Goal: Task Accomplishment & Management: Use online tool/utility

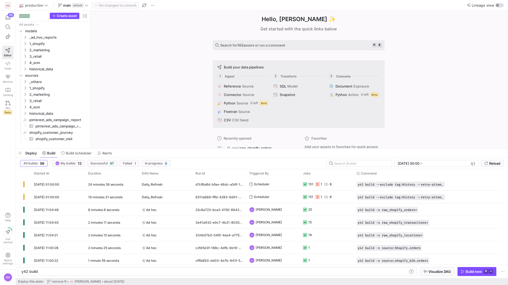
scroll to position [0, 16]
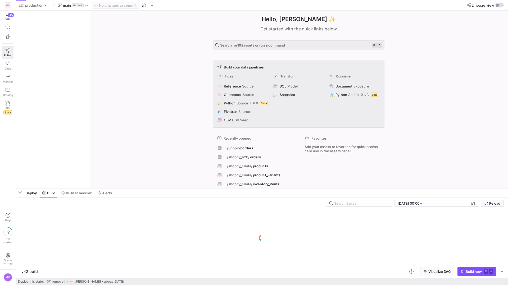
scroll to position [0, 16]
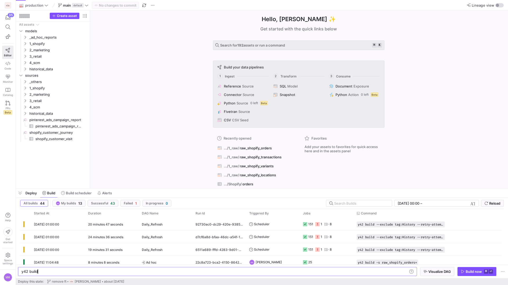
click at [169, 141] on div "Hello, [PERSON_NAME] ✨ Get started with the quick links below Search for 192 as…" at bounding box center [298, 100] width 412 height 178
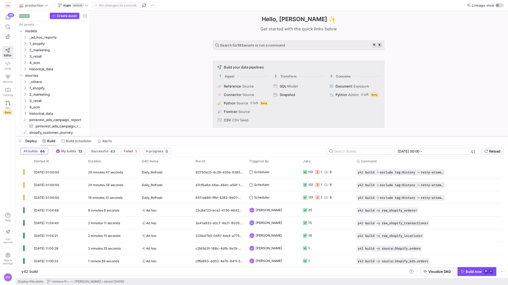
drag, startPoint x: 126, startPoint y: 189, endPoint x: 133, endPoint y: 136, distance: 52.8
click at [133, 136] on div at bounding box center [262, 136] width 492 height 2
click at [59, 171] on span "[DATE] 01:00:00" at bounding box center [46, 172] width 25 height 4
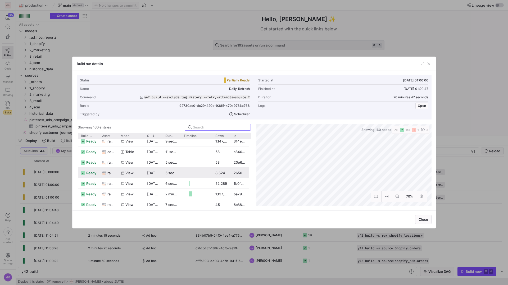
scroll to position [656, 0]
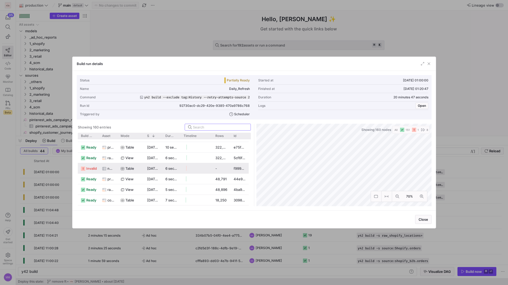
click at [93, 168] on span "invalid" at bounding box center [91, 168] width 11 height 10
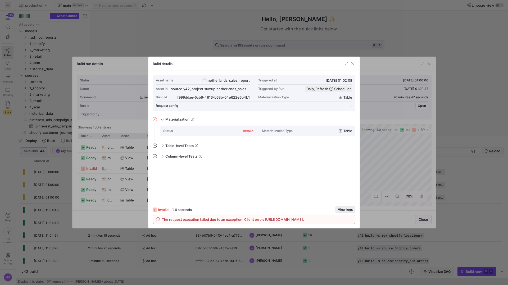
click at [341, 208] on span "View logs" at bounding box center [345, 210] width 15 height 4
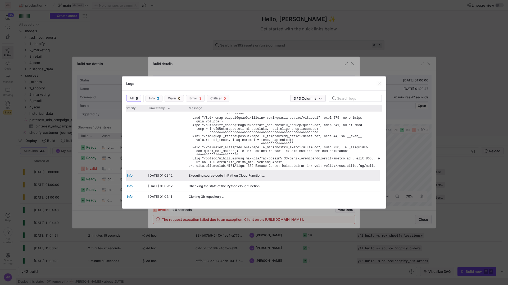
scroll to position [0, 7]
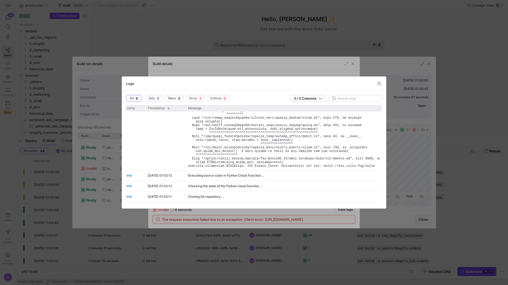
click at [381, 83] on span "button" at bounding box center [378, 83] width 5 height 5
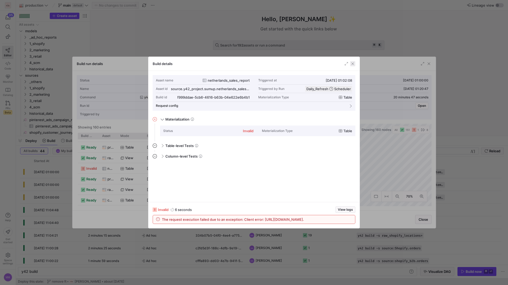
click at [352, 63] on span "button" at bounding box center [352, 63] width 5 height 5
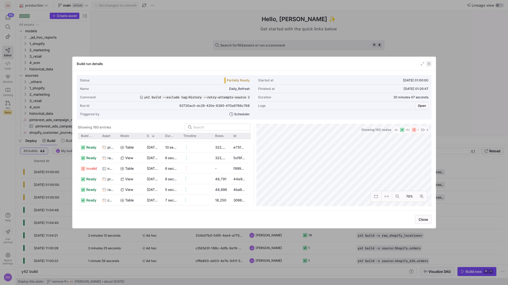
click at [428, 63] on span "button" at bounding box center [428, 63] width 5 height 5
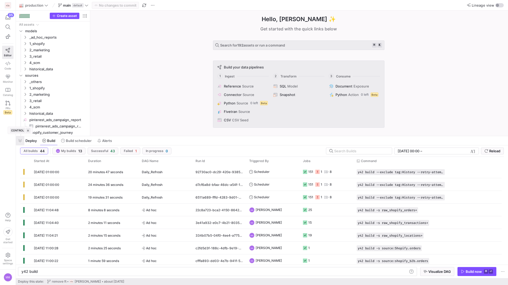
click at [19, 141] on span "button" at bounding box center [20, 140] width 8 height 9
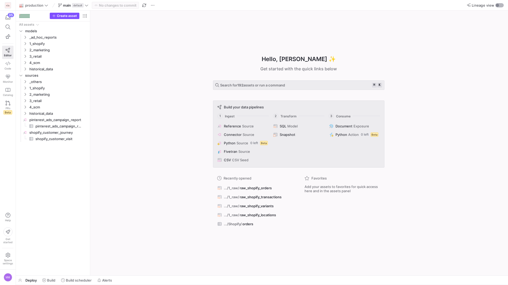
click at [497, 5] on div "button" at bounding box center [497, 5] width 3 height 3
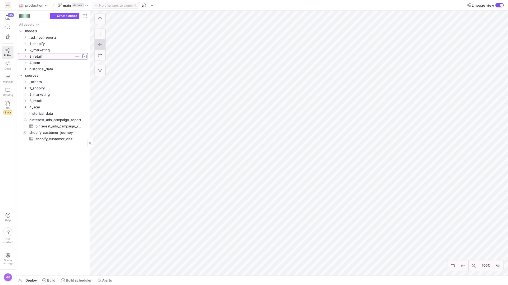
click at [24, 57] on icon "Press SPACE to select this row." at bounding box center [25, 56] width 4 height 3
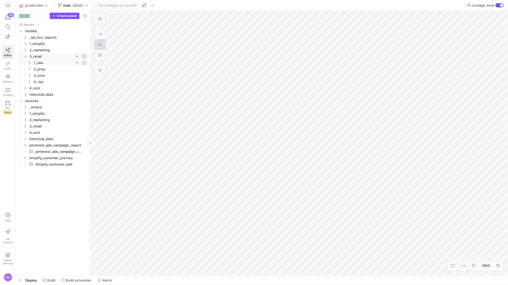
click at [28, 64] on y42-icon "Press SPACE to select this row." at bounding box center [29, 63] width 4 height 4
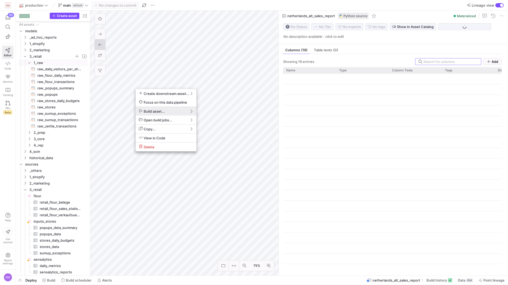
scroll to position [31, 0]
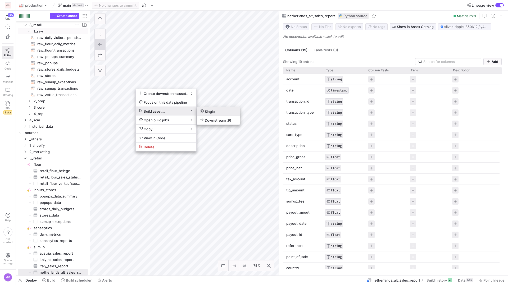
click at [202, 111] on icon at bounding box center [202, 111] width 4 height 4
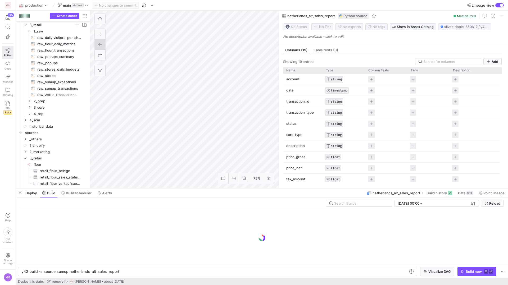
scroll to position [0, 97]
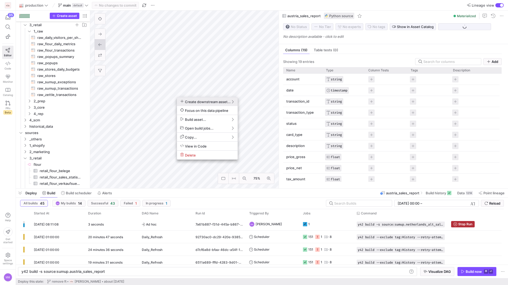
scroll to position [100, 0]
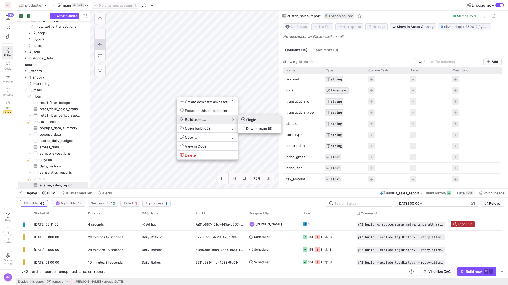
click at [255, 121] on span "Single" at bounding box center [248, 119] width 15 height 4
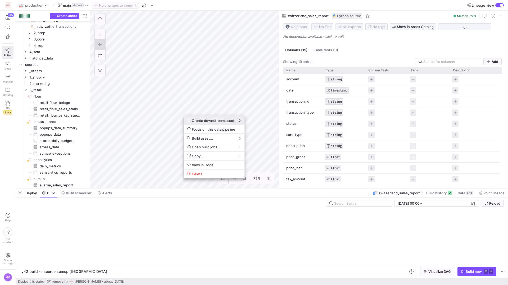
scroll to position [138, 0]
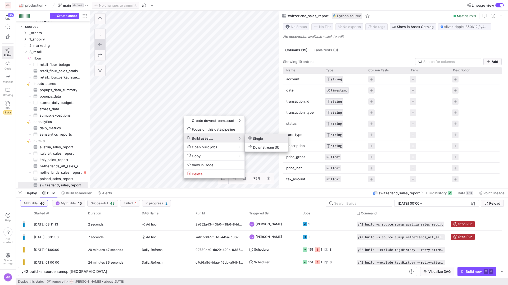
click at [260, 138] on span "Single" at bounding box center [255, 138] width 15 height 4
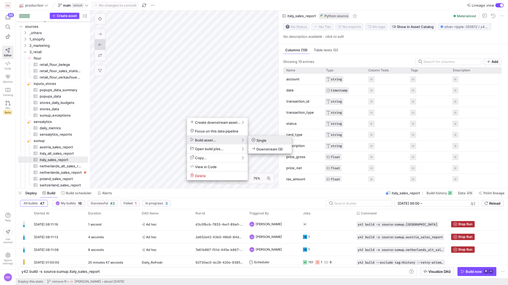
click at [257, 141] on span "Single" at bounding box center [259, 140] width 15 height 4
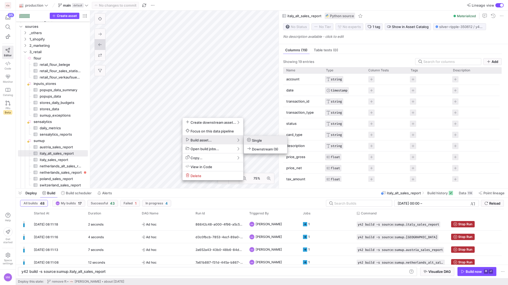
click at [253, 140] on span "Single" at bounding box center [254, 140] width 15 height 4
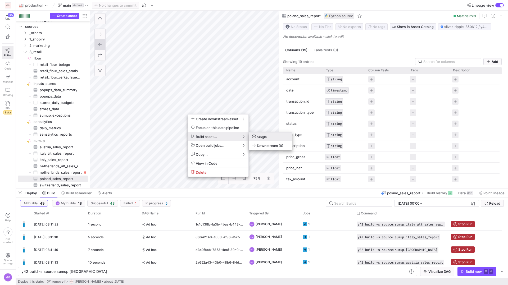
click at [215, 134] on span "Build asset..." at bounding box center [204, 136] width 26 height 4
click at [267, 139] on button "Single" at bounding box center [270, 137] width 43 height 9
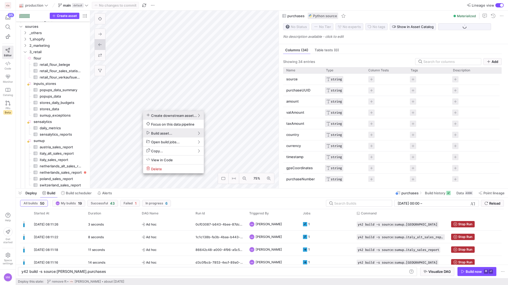
scroll to position [163, 0]
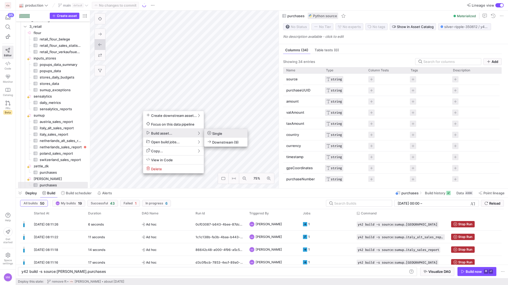
click at [217, 135] on span "Single" at bounding box center [214, 133] width 15 height 4
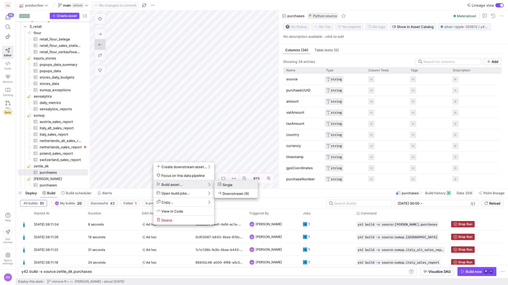
click at [224, 185] on span "Single" at bounding box center [225, 185] width 15 height 4
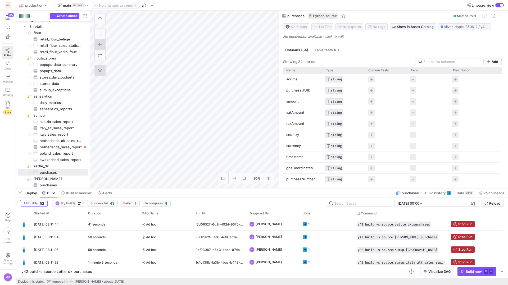
click at [100, 69] on icon at bounding box center [100, 71] width 4 height 4
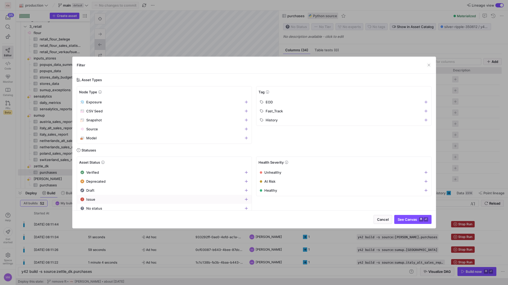
click at [116, 200] on div "Issue" at bounding box center [161, 199] width 163 height 4
click at [406, 219] on span "See Canvas ⌘ ⏎" at bounding box center [413, 219] width 30 height 4
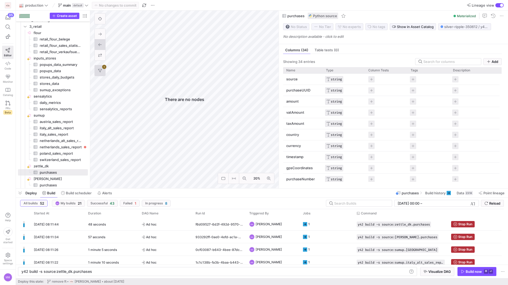
click at [103, 69] on button "1" at bounding box center [100, 70] width 11 height 11
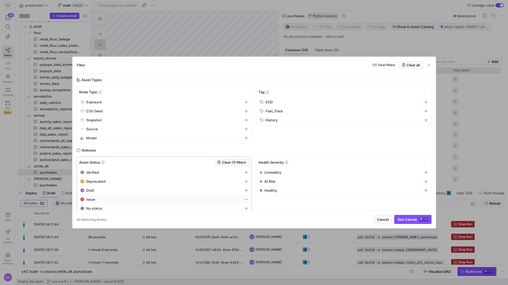
click at [129, 199] on div "Issue" at bounding box center [161, 199] width 163 height 4
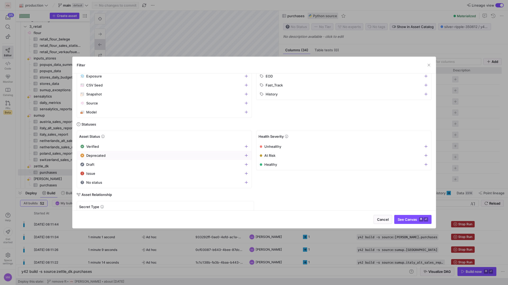
scroll to position [51, 0]
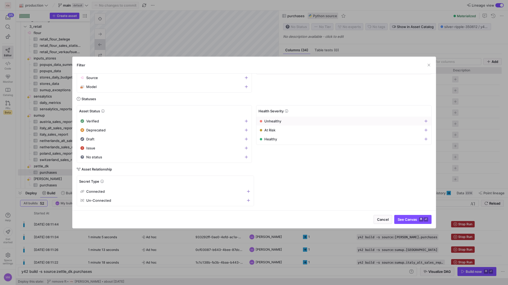
click at [289, 124] on span "button" at bounding box center [344, 121] width 174 height 8
click at [415, 221] on span "See Canvas ⌘ ⏎" at bounding box center [413, 219] width 30 height 4
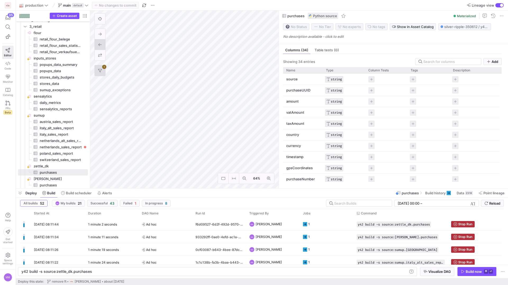
click at [100, 68] on button "1" at bounding box center [100, 70] width 11 height 11
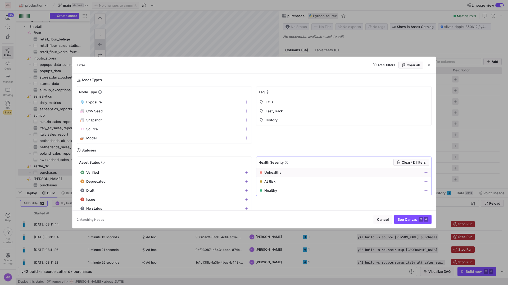
click at [269, 172] on span "Unhealthy" at bounding box center [272, 172] width 17 height 4
click at [402, 219] on span "See Canvas ⌘ ⏎" at bounding box center [413, 219] width 30 height 4
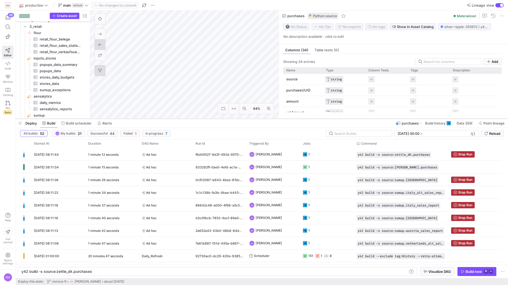
drag, startPoint x: 123, startPoint y: 188, endPoint x: 135, endPoint y: 111, distance: 78.3
click at [135, 118] on div at bounding box center [262, 119] width 492 height 2
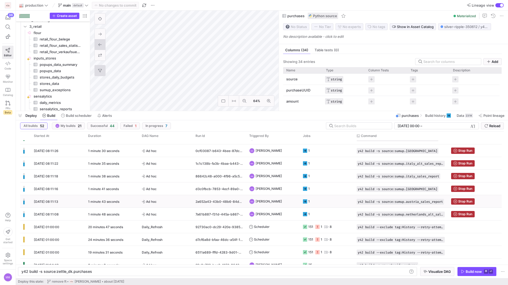
scroll to position [21, 0]
click at [52, 225] on span "[DATE] 01:00:00" at bounding box center [46, 227] width 25 height 4
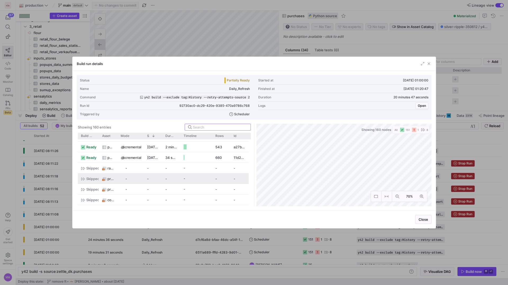
scroll to position [1580, 0]
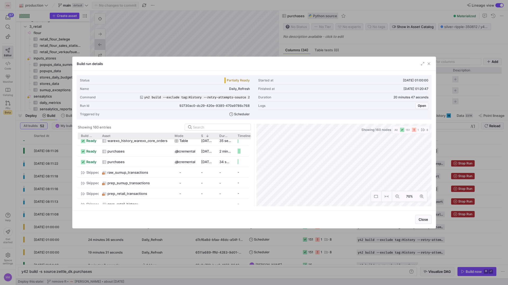
drag, startPoint x: 117, startPoint y: 135, endPoint x: 171, endPoint y: 146, distance: 55.7
click at [171, 146] on div "Build status Asset Mode 1" at bounding box center [164, 170] width 173 height 74
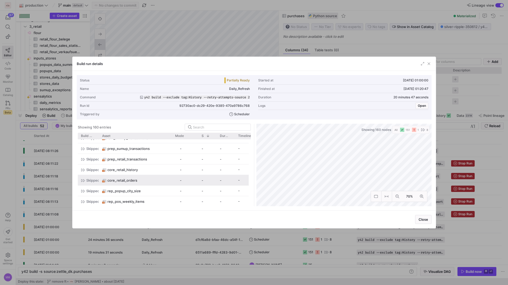
scroll to position [1620, 0]
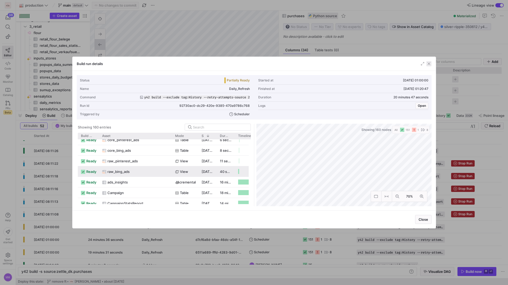
click at [429, 63] on span "button" at bounding box center [428, 63] width 5 height 5
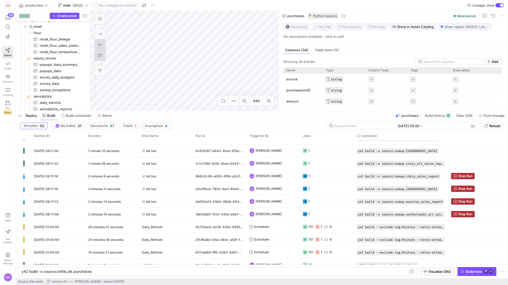
click at [99, 59] on button at bounding box center [100, 55] width 11 height 11
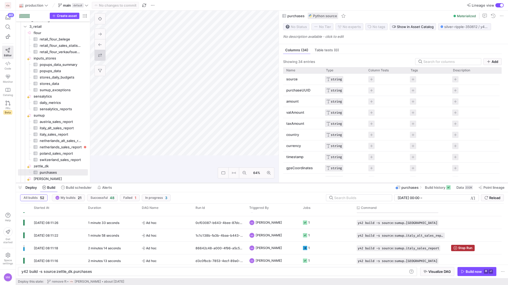
drag, startPoint x: 121, startPoint y: 111, endPoint x: 117, endPoint y: 185, distance: 73.6
click at [117, 184] on div at bounding box center [262, 183] width 492 height 2
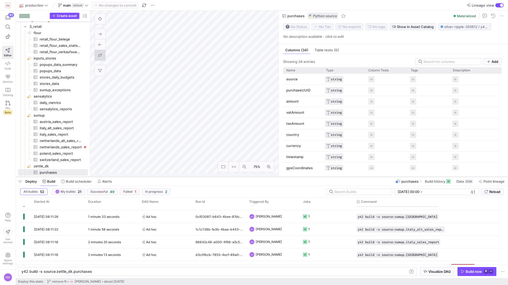
drag, startPoint x: 178, startPoint y: 184, endPoint x: 185, endPoint y: 176, distance: 10.3
click at [185, 176] on div at bounding box center [262, 177] width 492 height 2
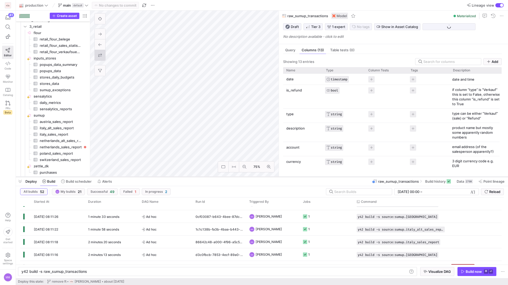
scroll to position [95, 0]
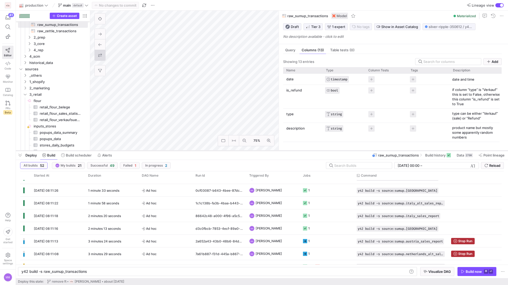
drag, startPoint x: 188, startPoint y: 176, endPoint x: 192, endPoint y: 150, distance: 26.9
click at [192, 150] on div at bounding box center [262, 151] width 492 height 2
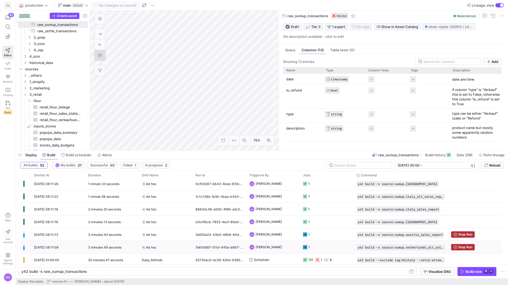
scroll to position [29, 0]
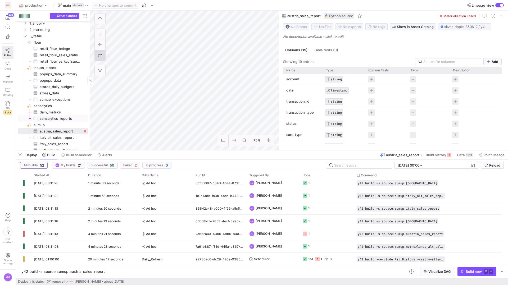
scroll to position [162, 0]
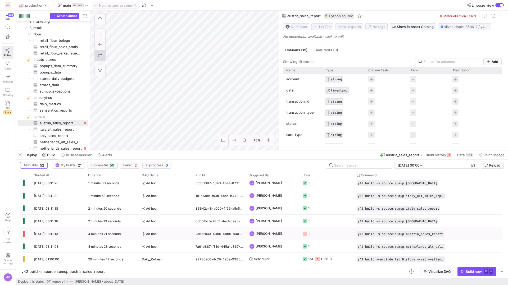
click at [45, 233] on span "[DATE] 08:11:13" at bounding box center [46, 234] width 24 height 4
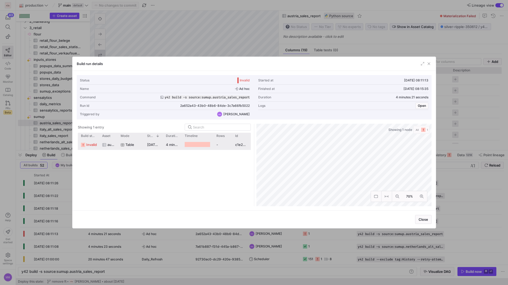
click at [102, 143] on icon at bounding box center [104, 145] width 4 height 4
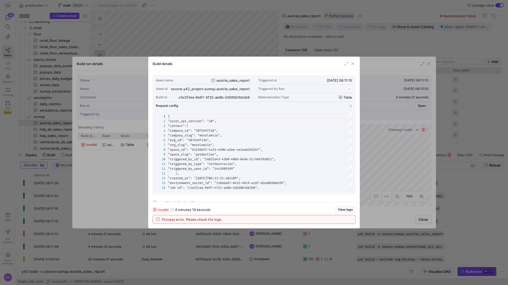
scroll to position [48, 0]
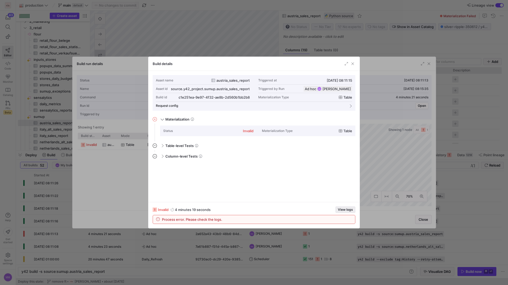
click at [345, 209] on span "View logs" at bounding box center [345, 210] width 15 height 4
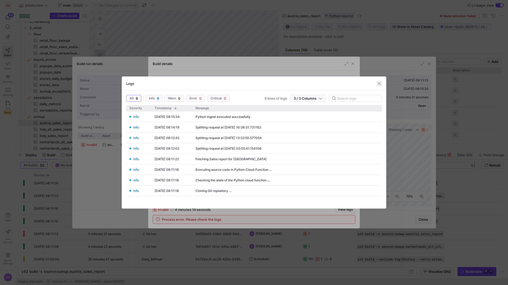
click at [379, 84] on span "button" at bounding box center [378, 83] width 5 height 5
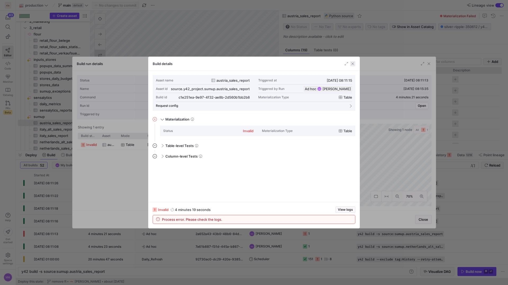
click at [354, 64] on span "button" at bounding box center [352, 63] width 5 height 5
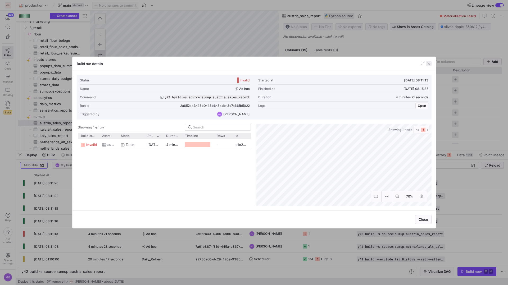
click at [428, 64] on span "button" at bounding box center [428, 63] width 5 height 5
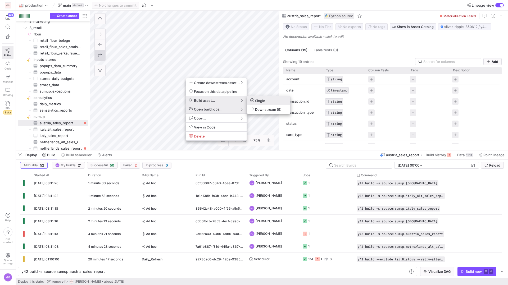
click at [259, 102] on span "Single" at bounding box center [257, 100] width 15 height 4
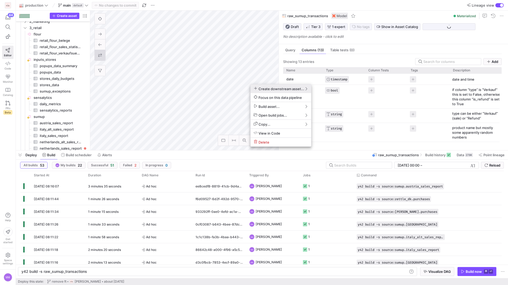
scroll to position [95, 0]
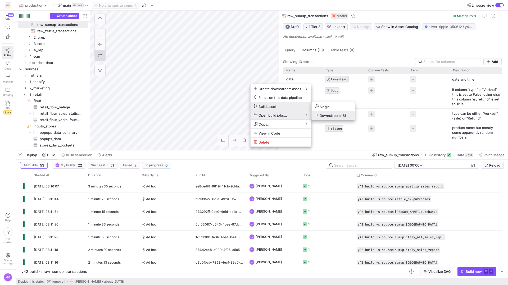
click at [324, 114] on span "Downstream (8)" at bounding box center [330, 115] width 31 height 4
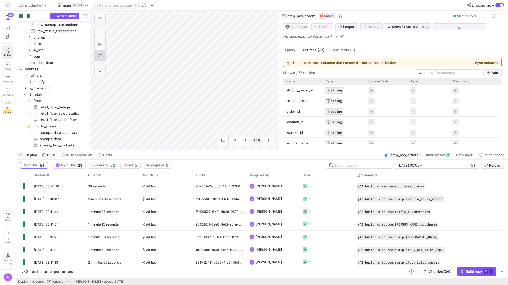
type textarea "y42 build -s prep_pos_orders"
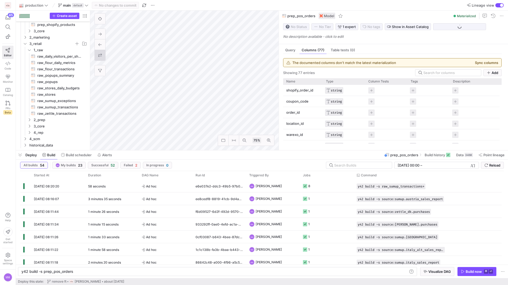
scroll to position [76, 0]
